Goal: Use online tool/utility: Use online tool/utility

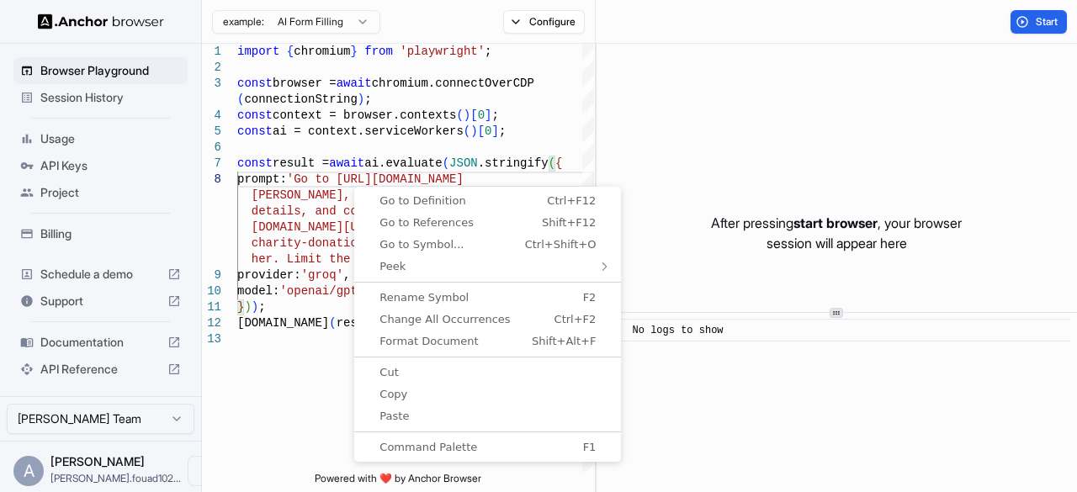
click at [360, 191] on link "Go to Definition Ctrl+F12" at bounding box center [488, 201] width 260 height 22
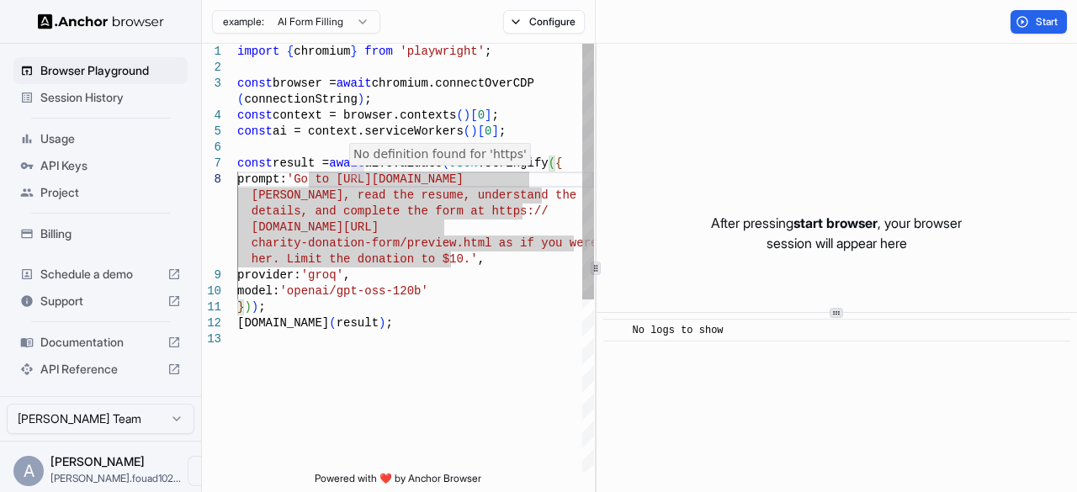
click at [351, 177] on div at bounding box center [357, 172] width 13 height 13
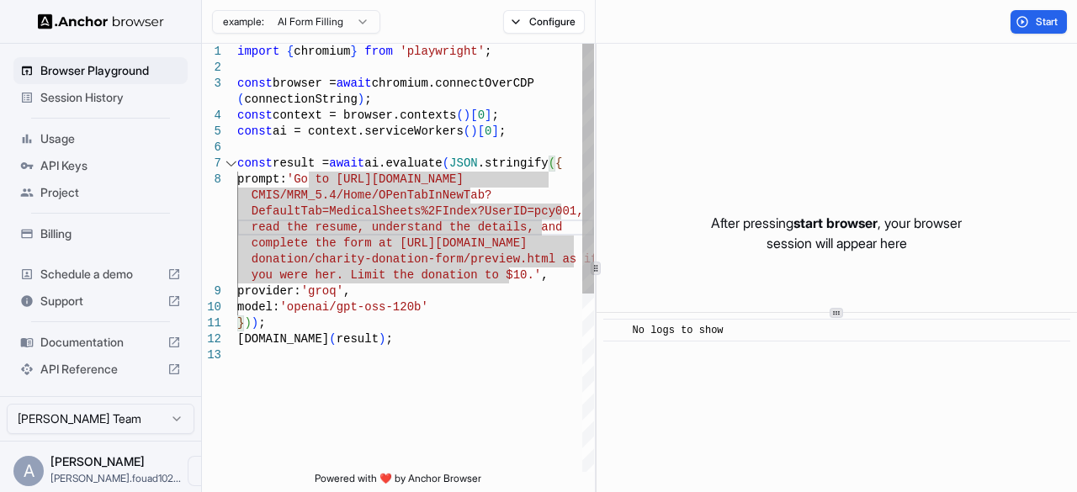
click at [232, 227] on div at bounding box center [219, 228] width 35 height 16
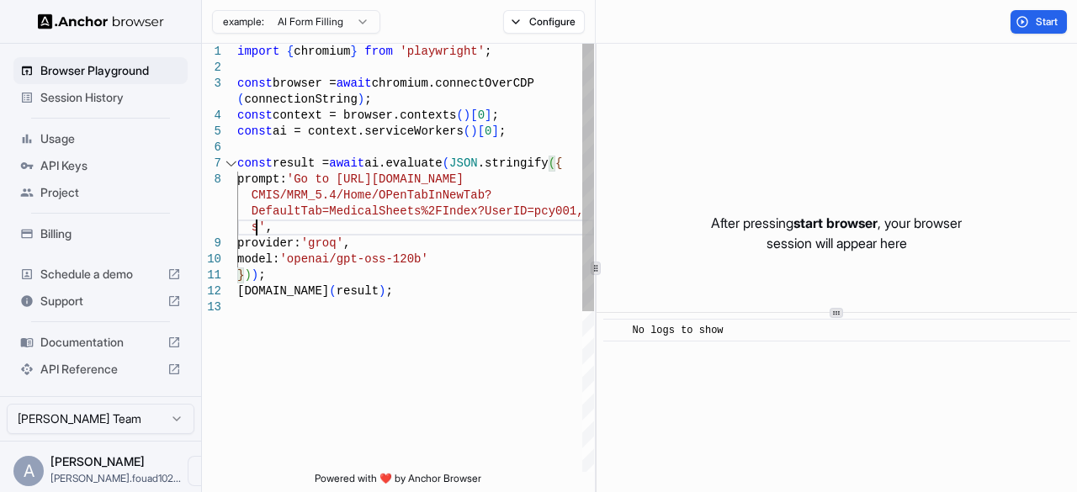
scroll to position [17, 0]
click at [1032, 25] on button "Start" at bounding box center [1039, 22] width 56 height 24
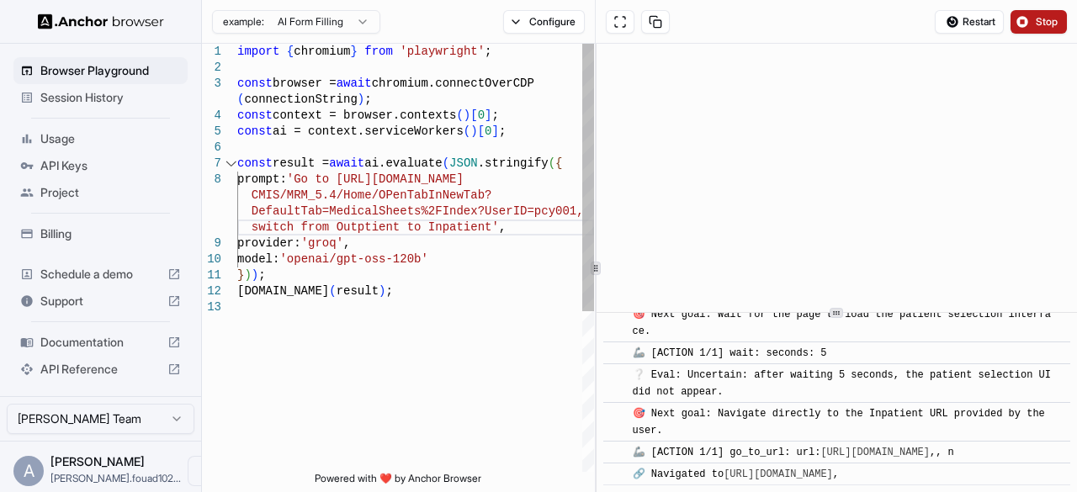
scroll to position [695, 0]
click at [1045, 20] on span "Stop" at bounding box center [1048, 21] width 24 height 13
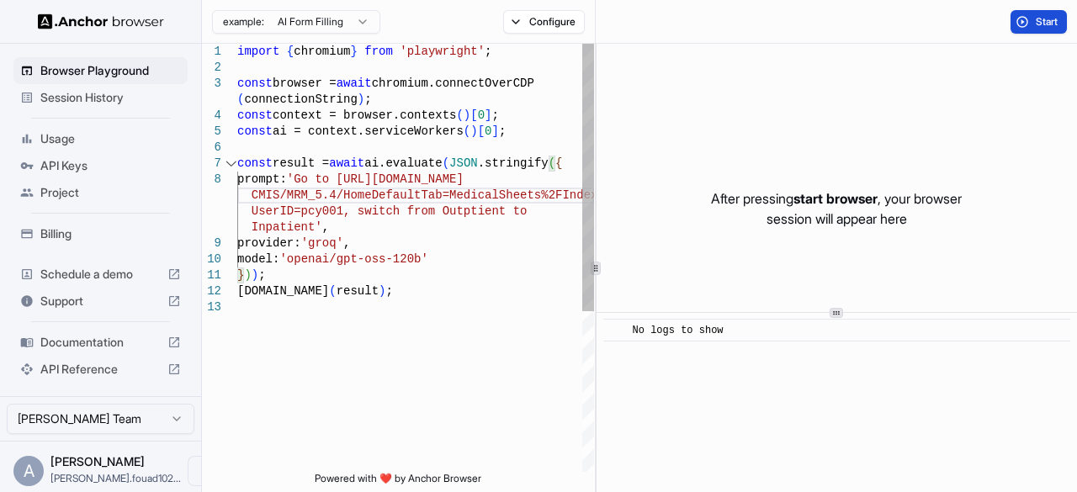
scroll to position [13, 0]
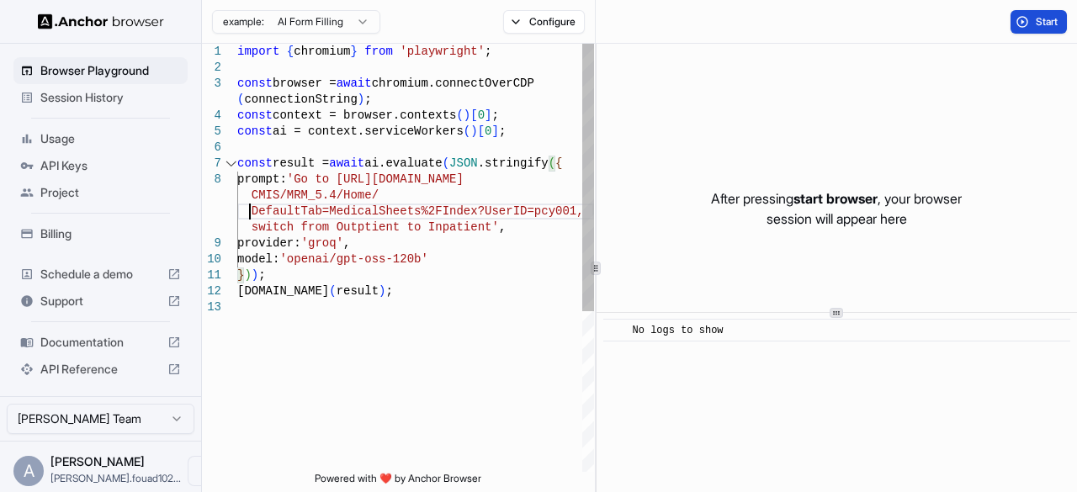
click at [1040, 20] on span "Start" at bounding box center [1048, 21] width 24 height 13
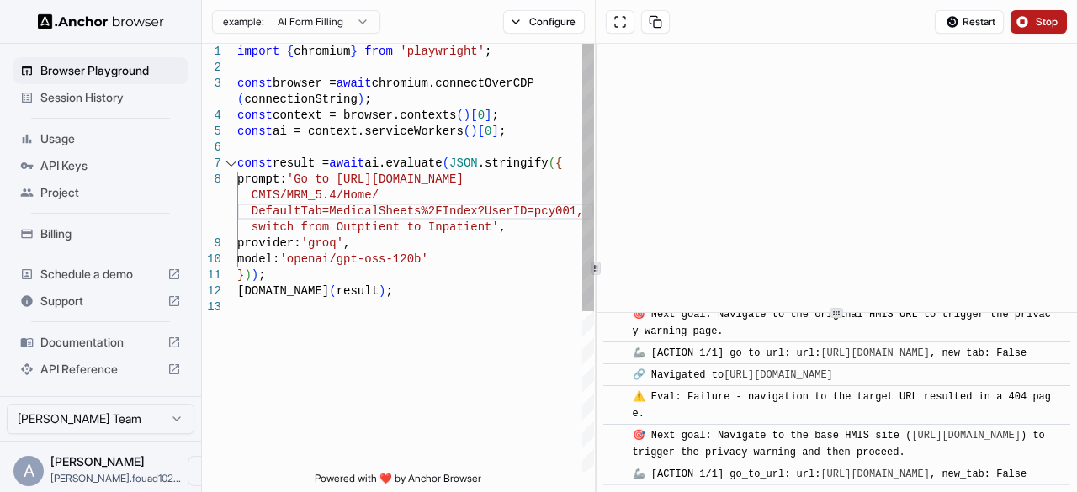
scroll to position [771, 0]
click at [237, 211] on div at bounding box center [219, 212] width 35 height 16
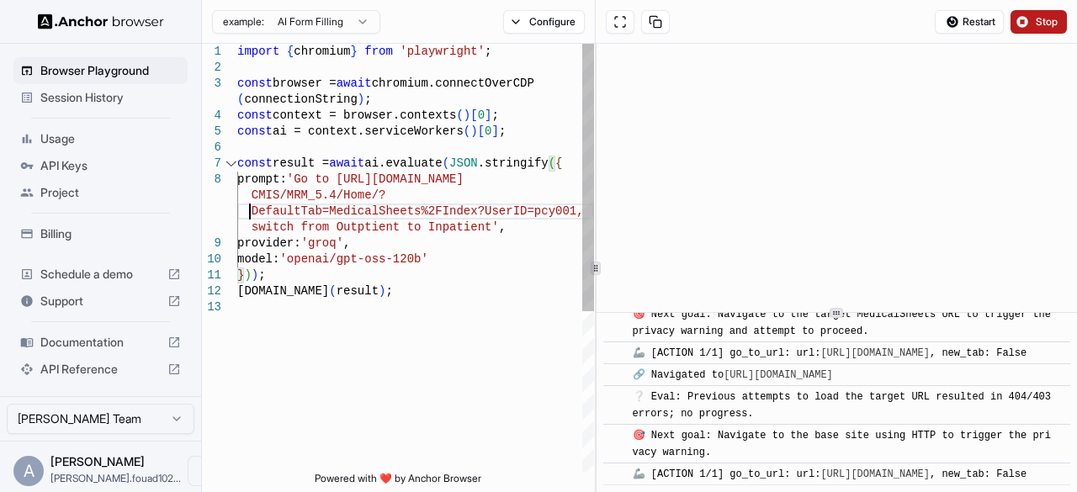
scroll to position [1077, 0]
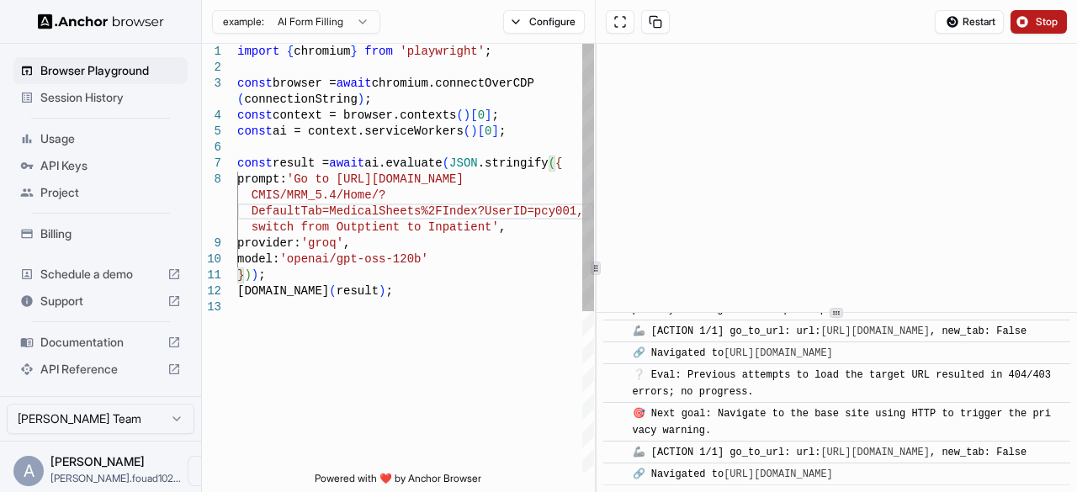
click at [1040, 25] on span "Stop" at bounding box center [1048, 21] width 24 height 13
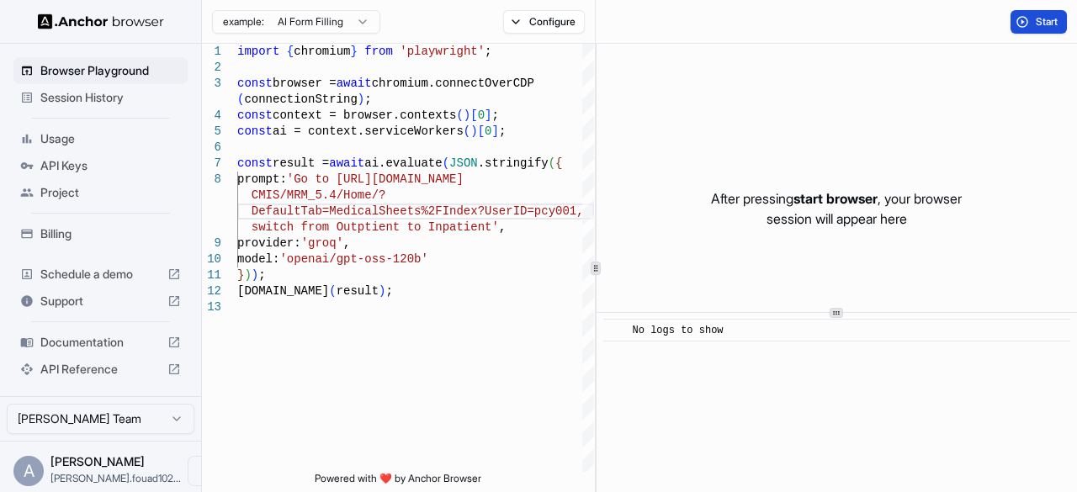
click at [1036, 23] on span "Start" at bounding box center [1048, 21] width 24 height 13
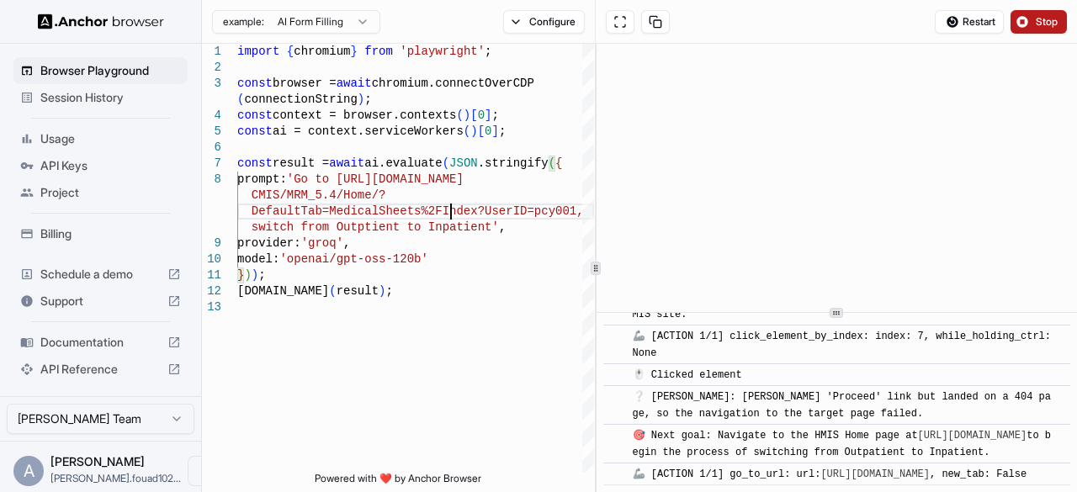
scroll to position [483, 0]
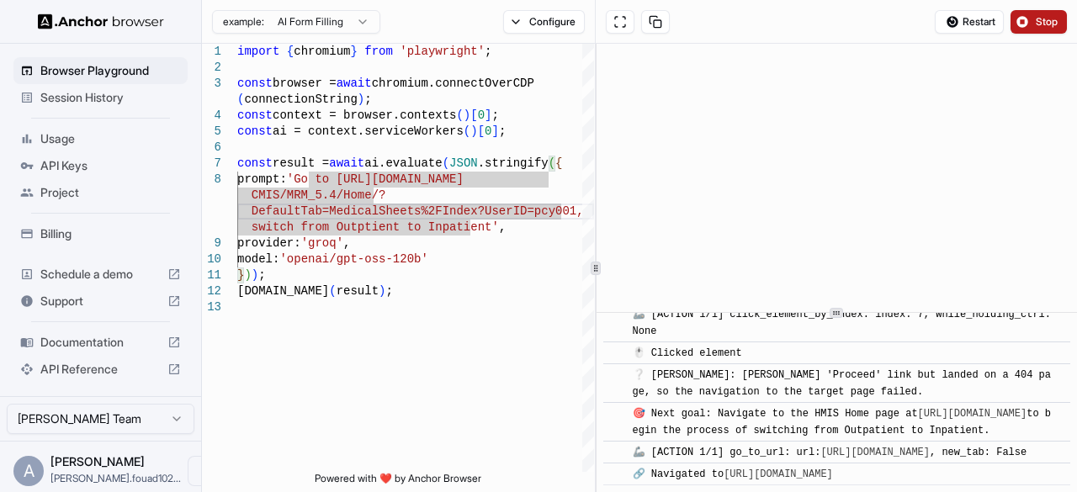
click at [1044, 15] on span "Stop" at bounding box center [1048, 21] width 24 height 13
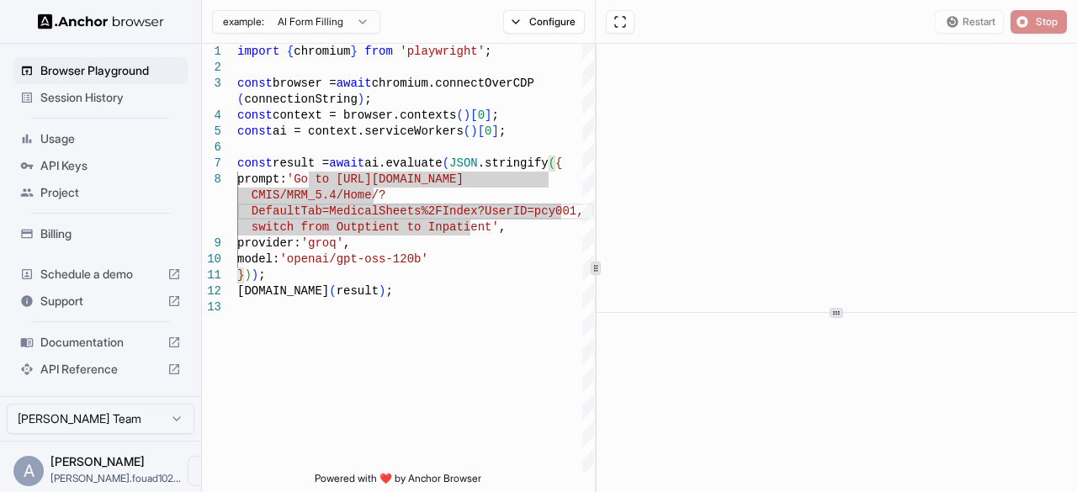
scroll to position [0, 0]
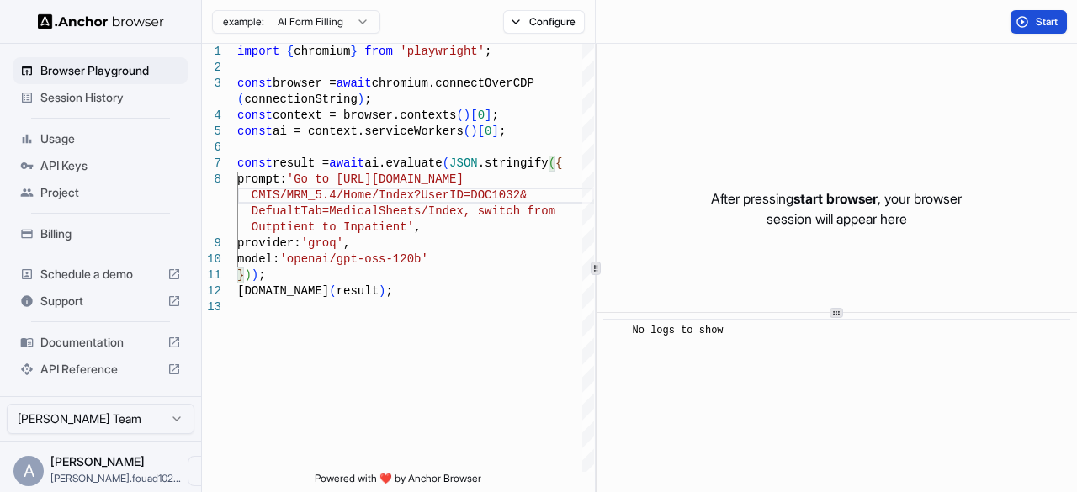
click at [1036, 20] on span "Start" at bounding box center [1048, 21] width 24 height 13
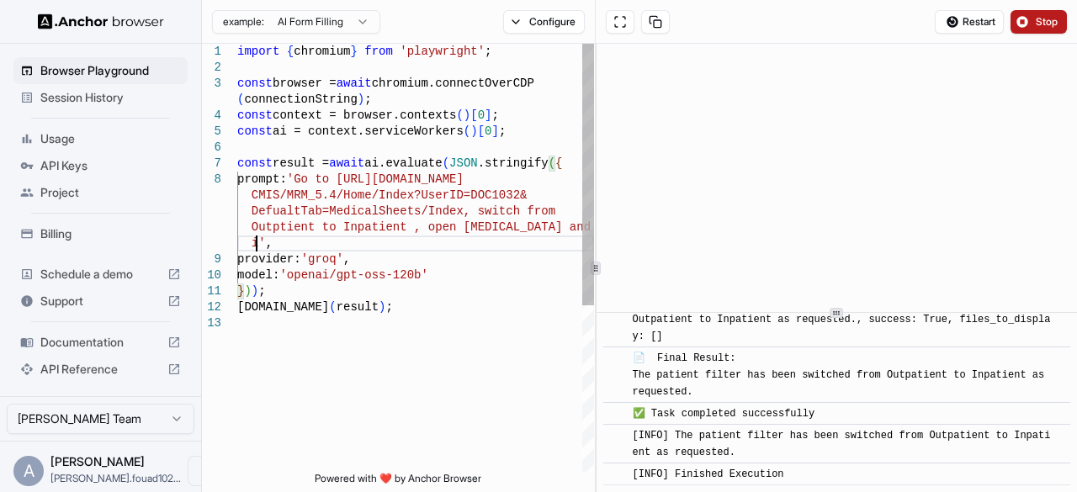
scroll to position [33, 0]
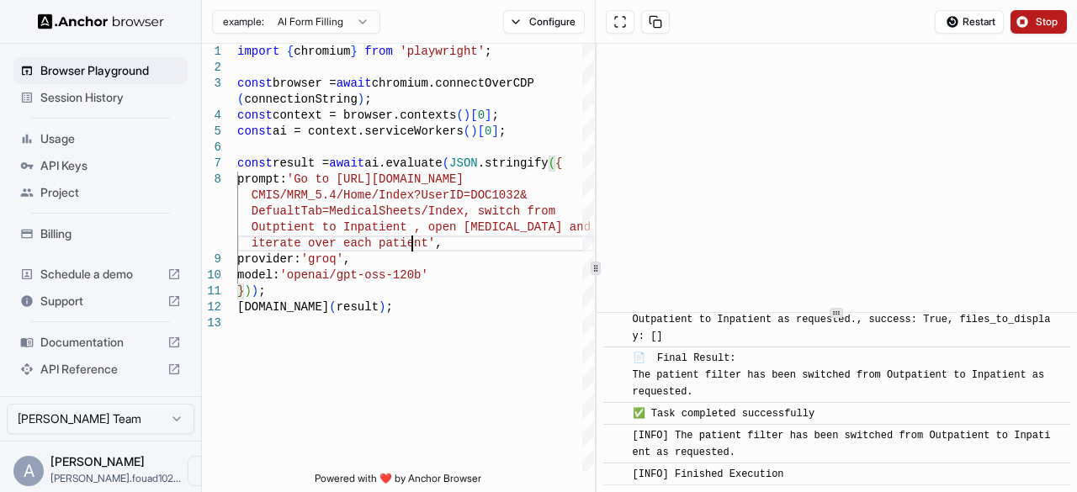
type textarea "**********"
click at [1047, 19] on span "Stop" at bounding box center [1048, 21] width 24 height 13
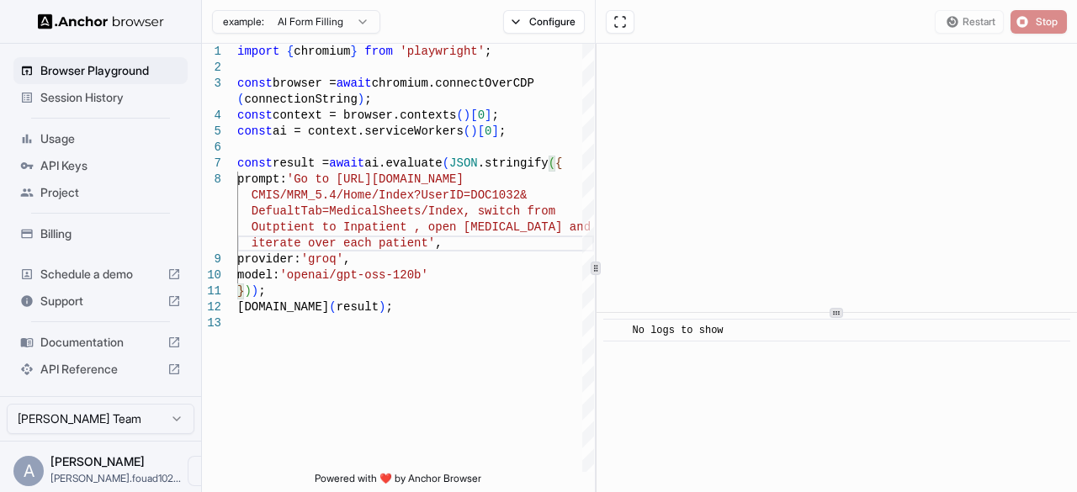
scroll to position [0, 0]
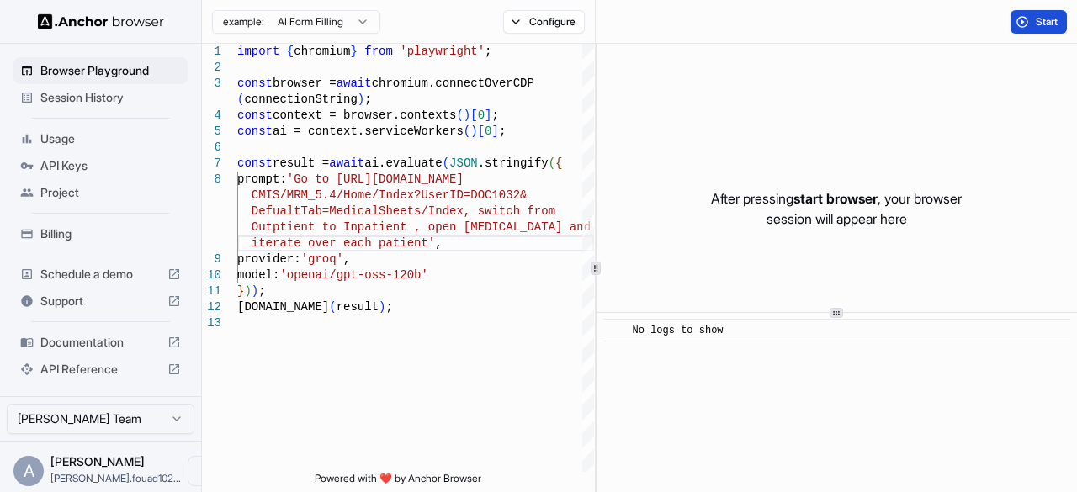
click at [1034, 22] on button "Start" at bounding box center [1039, 22] width 56 height 24
click at [1029, 26] on button "Start" at bounding box center [1039, 22] width 56 height 24
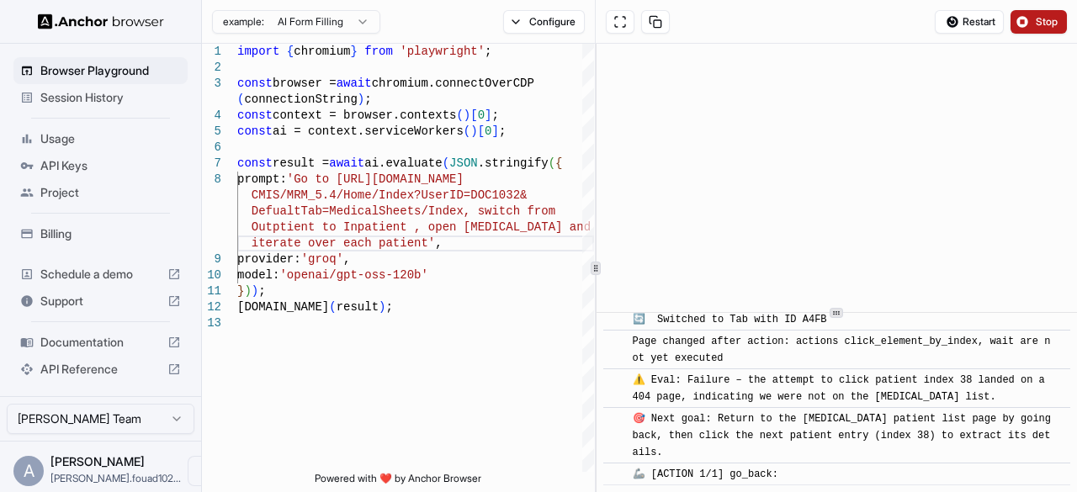
scroll to position [3700, 0]
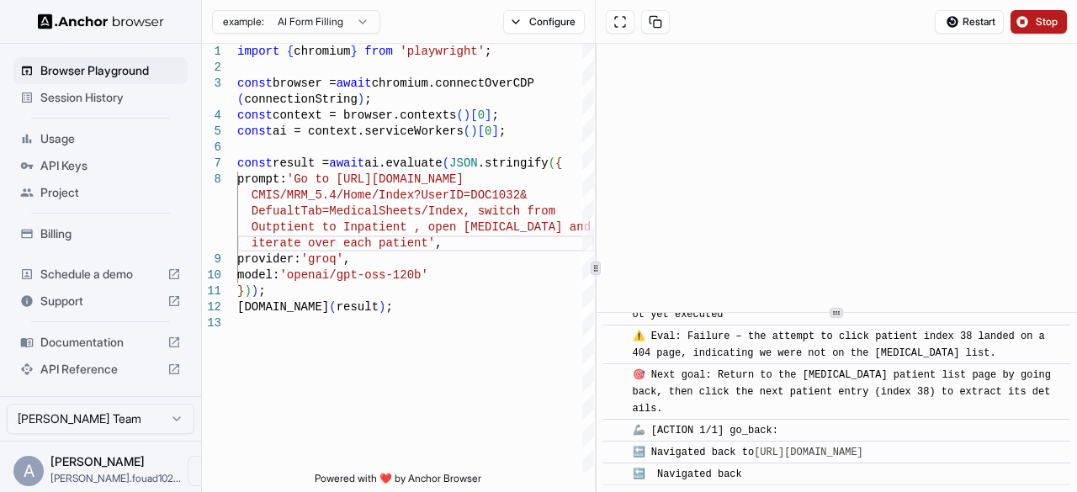
click at [1045, 24] on span "Stop" at bounding box center [1048, 21] width 24 height 13
